Goal: Task Accomplishment & Management: Manage account settings

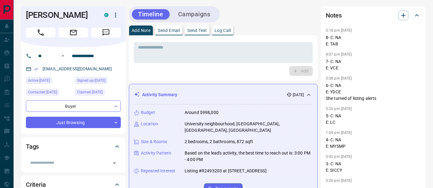
click at [227, 34] on button "Log Call" at bounding box center [222, 31] width 21 height 10
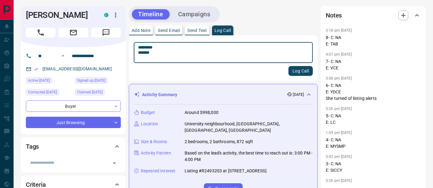
type textarea "********* *******"
click at [296, 69] on button "Log Call" at bounding box center [300, 71] width 24 height 10
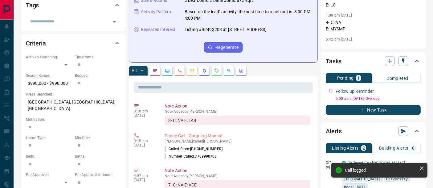
scroll to position [171, 0]
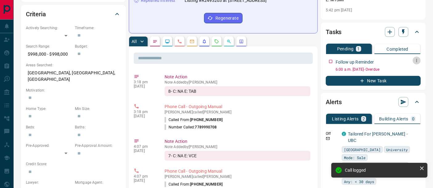
click at [418, 63] on button "button" at bounding box center [416, 61] width 8 height 8
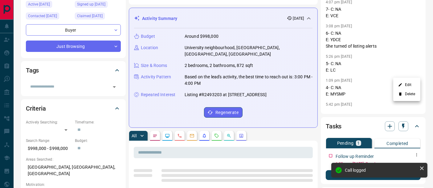
click at [413, 70] on div at bounding box center [216, 94] width 433 height 188
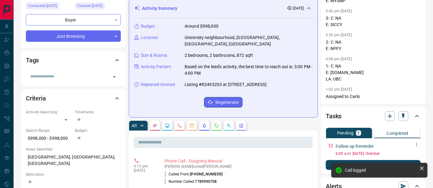
scroll to position [137, 0]
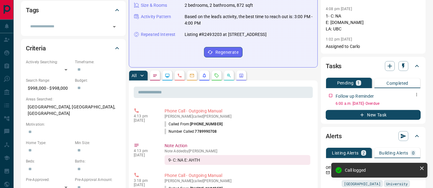
click at [416, 95] on icon "button" at bounding box center [416, 94] width 5 height 5
click at [410, 103] on li "Edit" at bounding box center [406, 106] width 27 height 9
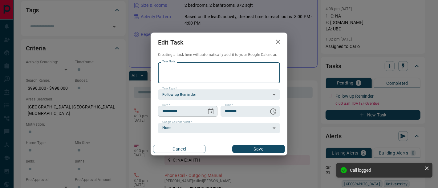
click at [211, 111] on icon "Choose date, selected date is Aug 14, 2025" at bounding box center [210, 111] width 7 height 7
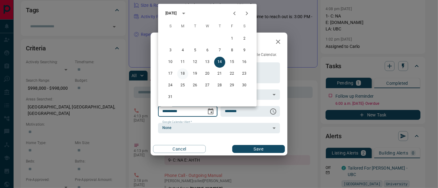
click at [183, 74] on button "18" at bounding box center [182, 74] width 11 height 11
type input "**********"
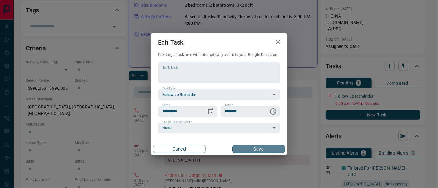
click at [243, 148] on button "Save" at bounding box center [258, 149] width 53 height 8
